Goal: Communication & Community: Answer question/provide support

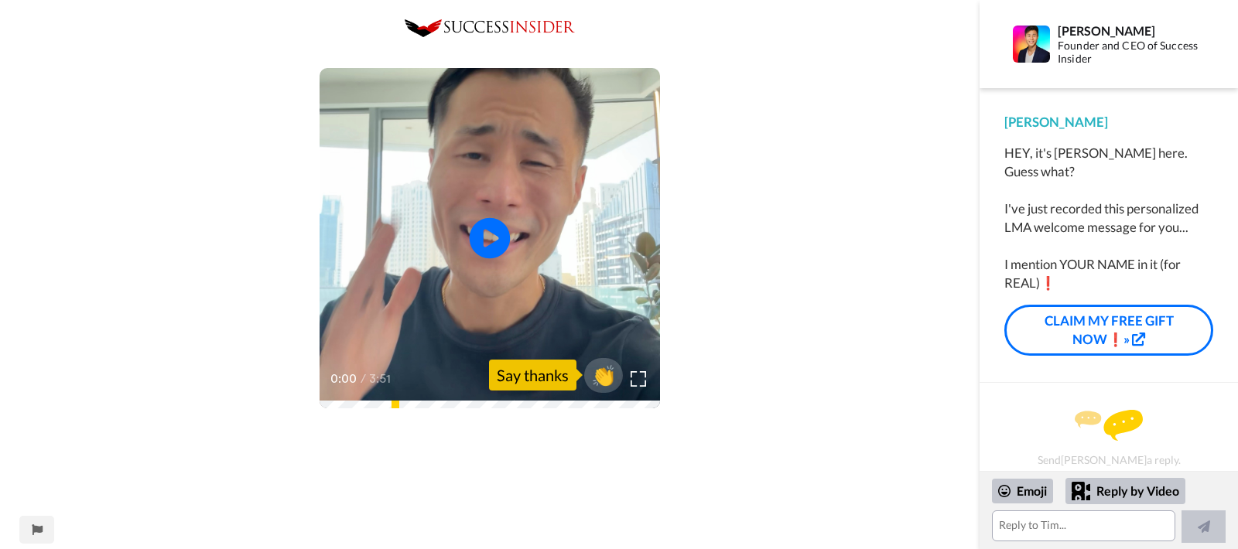
click at [504, 270] on icon "Play/Pause" at bounding box center [490, 238] width 41 height 73
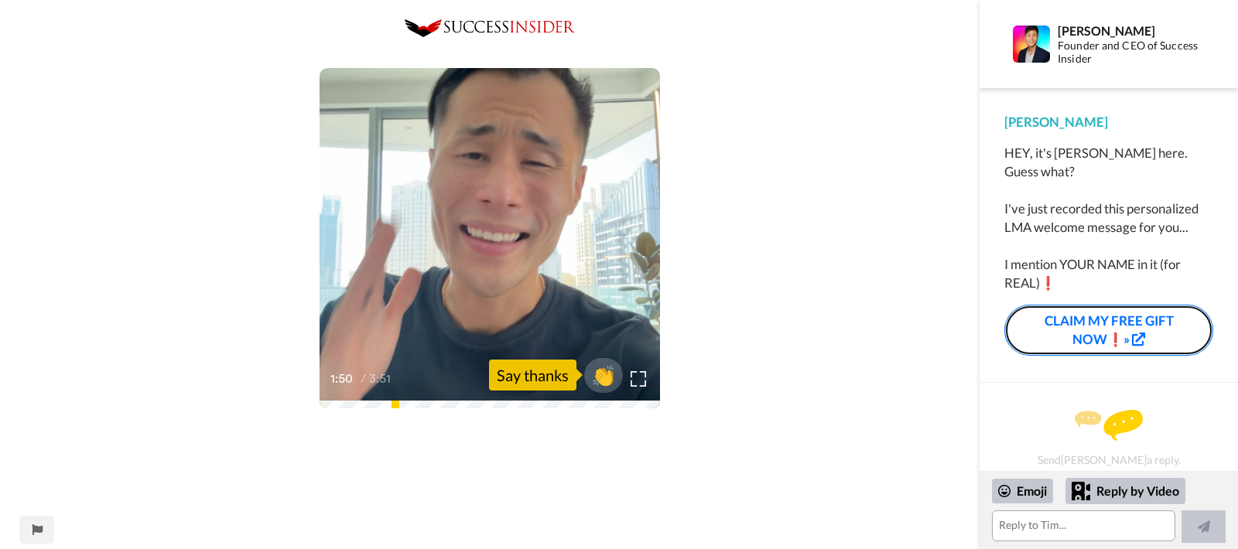
click at [1119, 308] on link "CLAIM MY FREE GIFT NOW❗»" at bounding box center [1108, 331] width 209 height 52
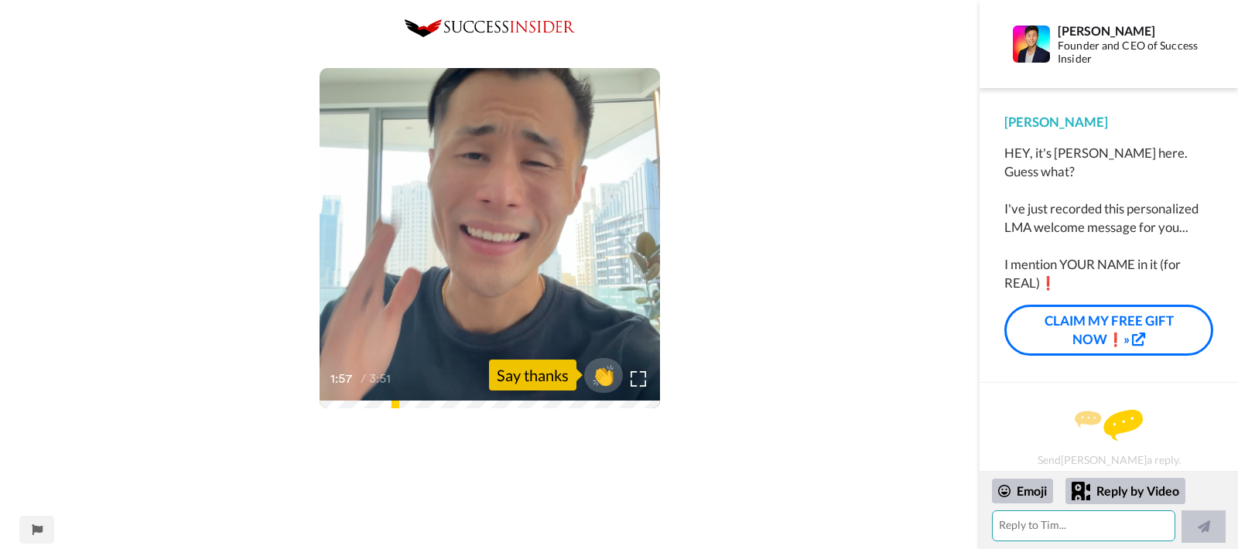
click at [1043, 527] on textarea at bounding box center [1083, 526] width 183 height 31
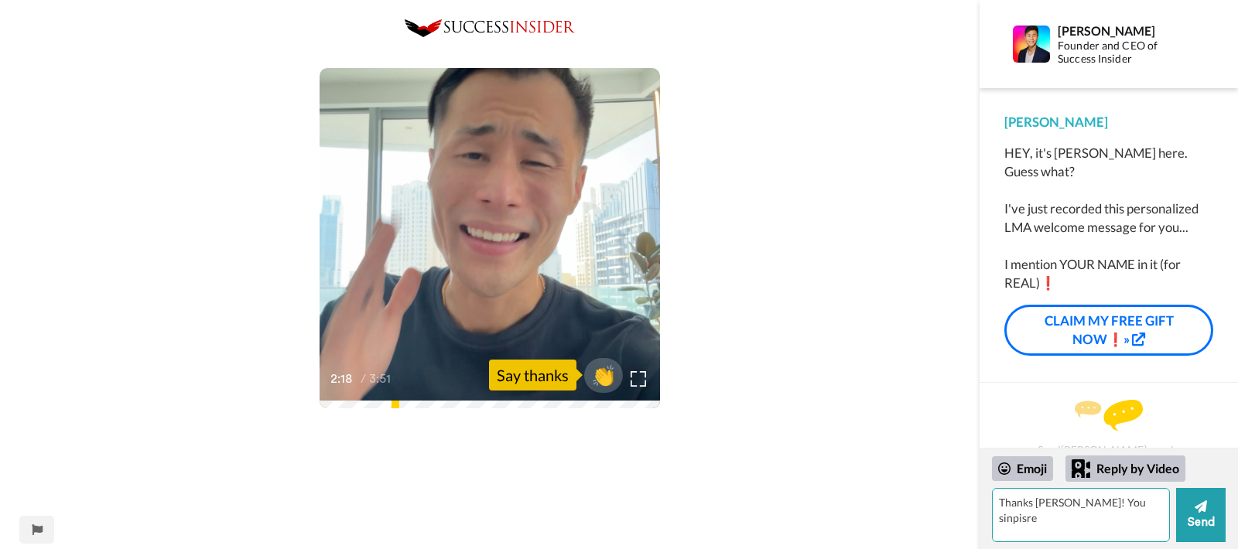
click at [1087, 507] on textarea "Thanks [PERSON_NAME]! You sinpisre" at bounding box center [1081, 515] width 178 height 54
drag, startPoint x: 1121, startPoint y: 503, endPoint x: 1060, endPoint y: 494, distance: 61.7
click at [1060, 494] on textarea "Thanks [PERSON_NAME]! You sinpisre" at bounding box center [1081, 515] width 178 height 54
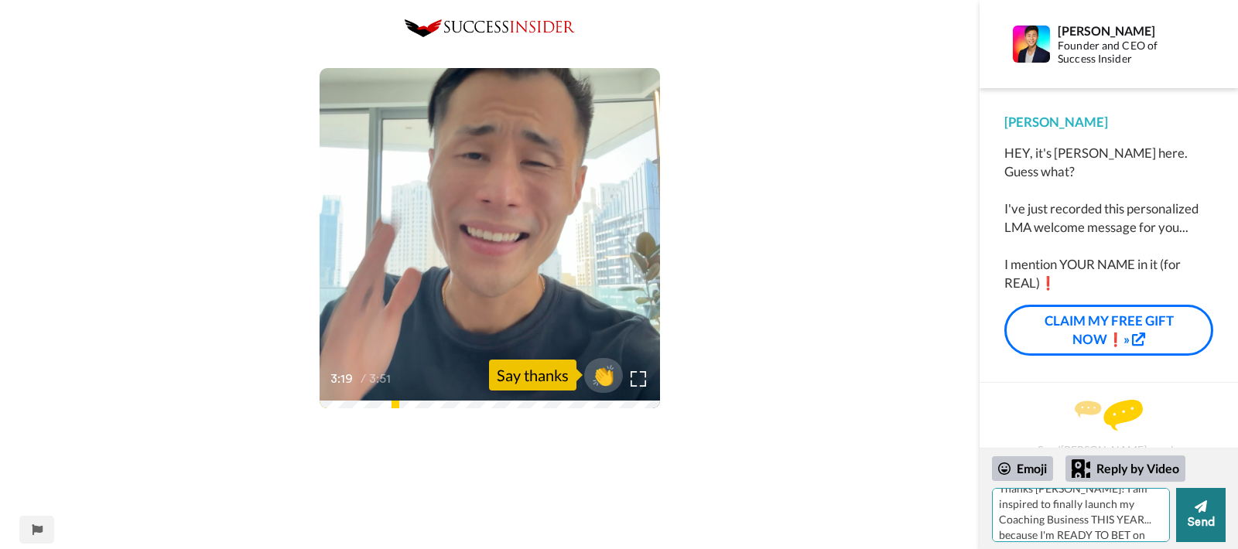
type textarea "Thanks [PERSON_NAME]! I am inspired to finally launch my Coaching Business THIS…"
click at [1214, 531] on button "Send" at bounding box center [1201, 515] width 50 height 54
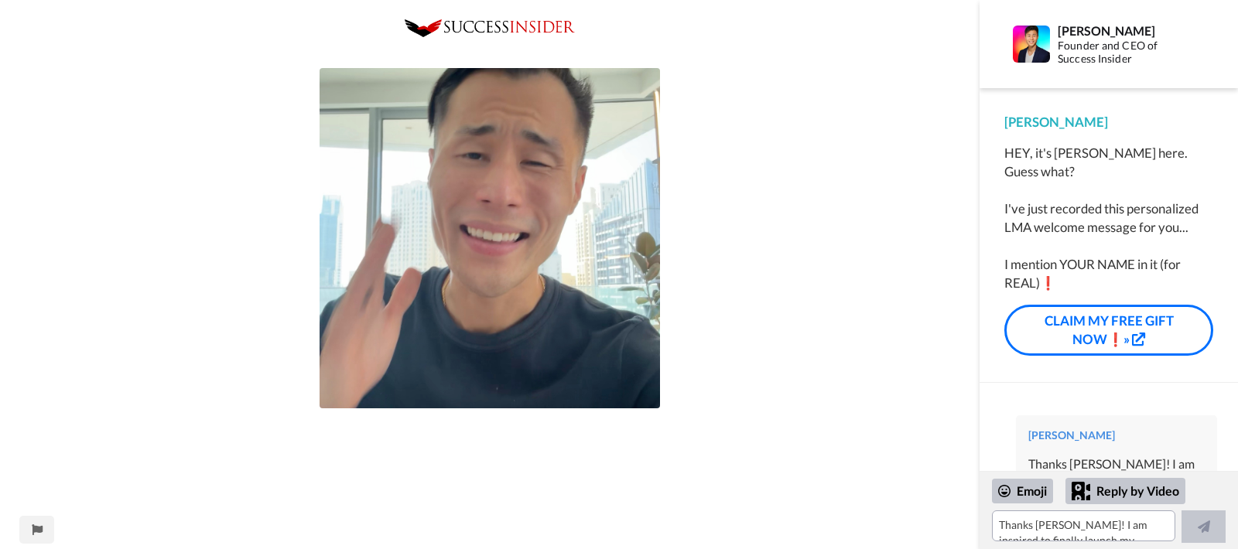
scroll to position [53, 0]
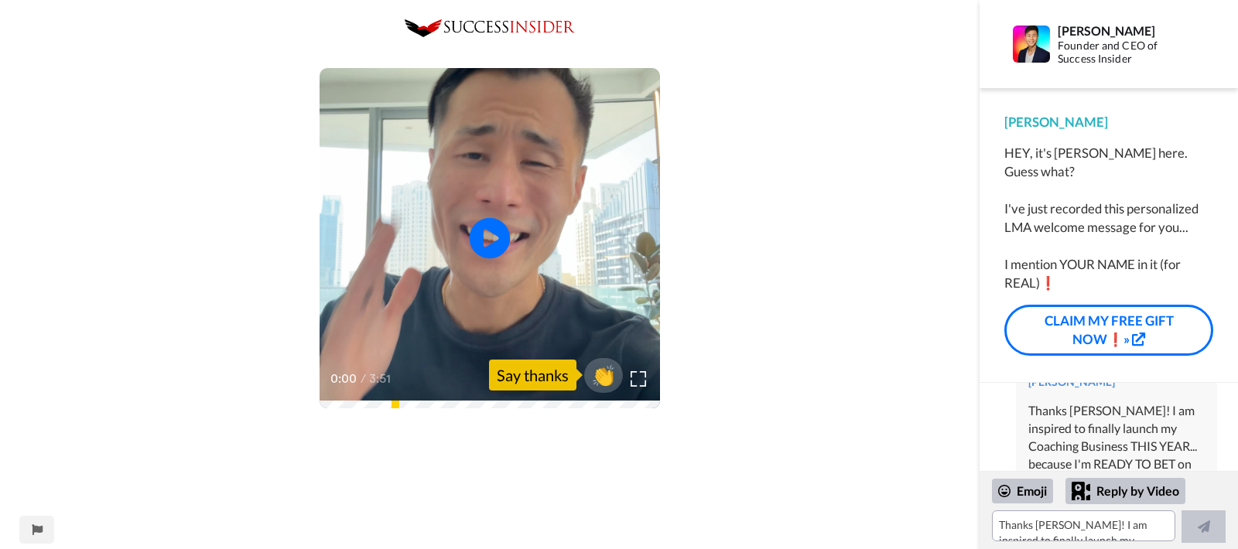
click at [494, 255] on icon at bounding box center [490, 238] width 41 height 41
click at [545, 399] on div "0:01 / 3:51" at bounding box center [489, 384] width 340 height 32
click at [494, 232] on icon at bounding box center [490, 238] width 41 height 41
